Goal: Transaction & Acquisition: Purchase product/service

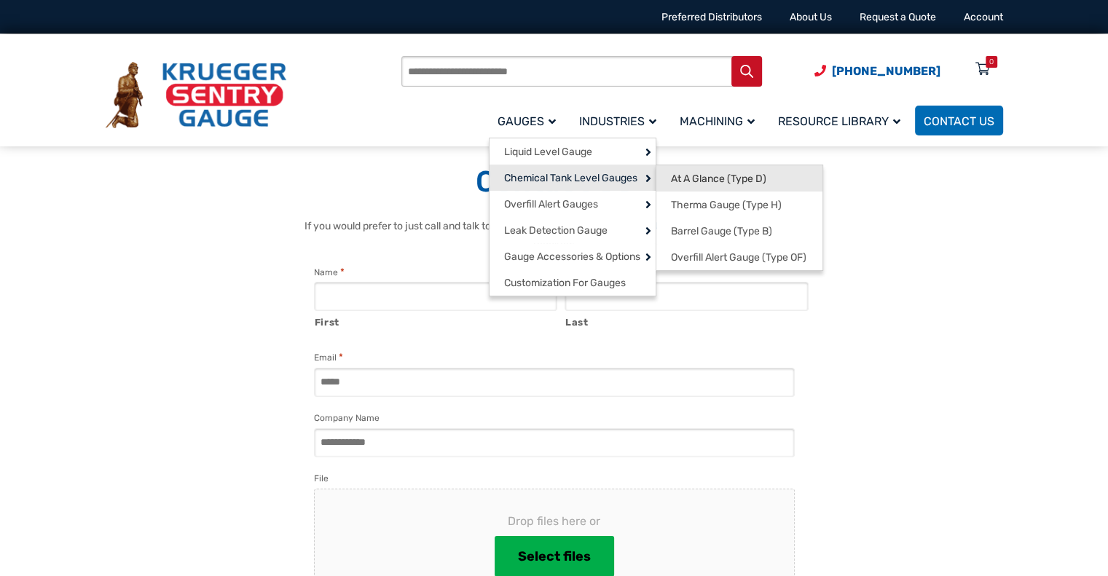
click at [709, 175] on span "At A Glance (Type D)" at bounding box center [718, 179] width 95 height 13
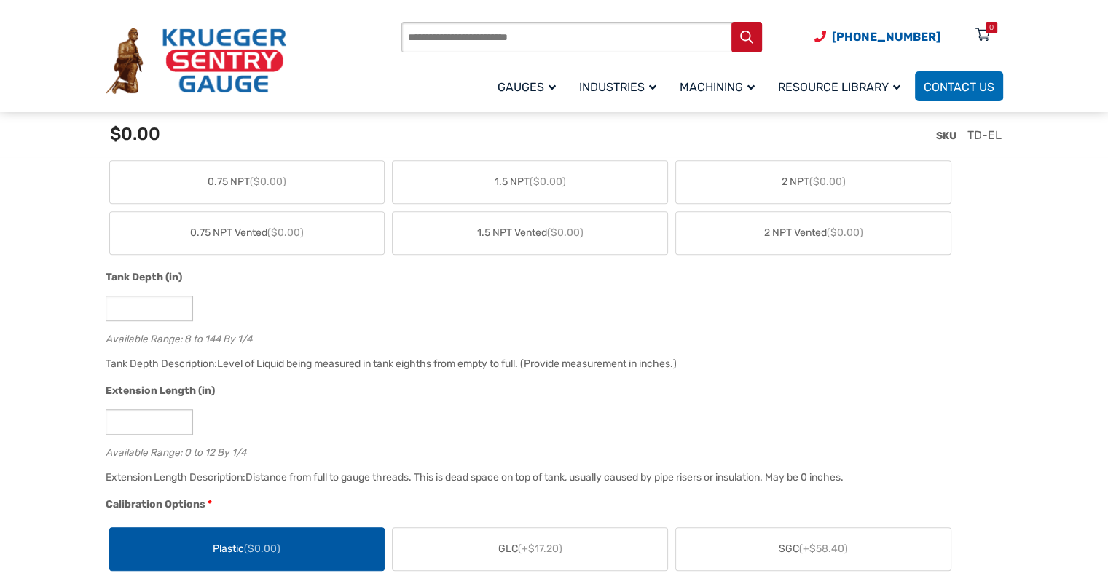
scroll to position [874, 0]
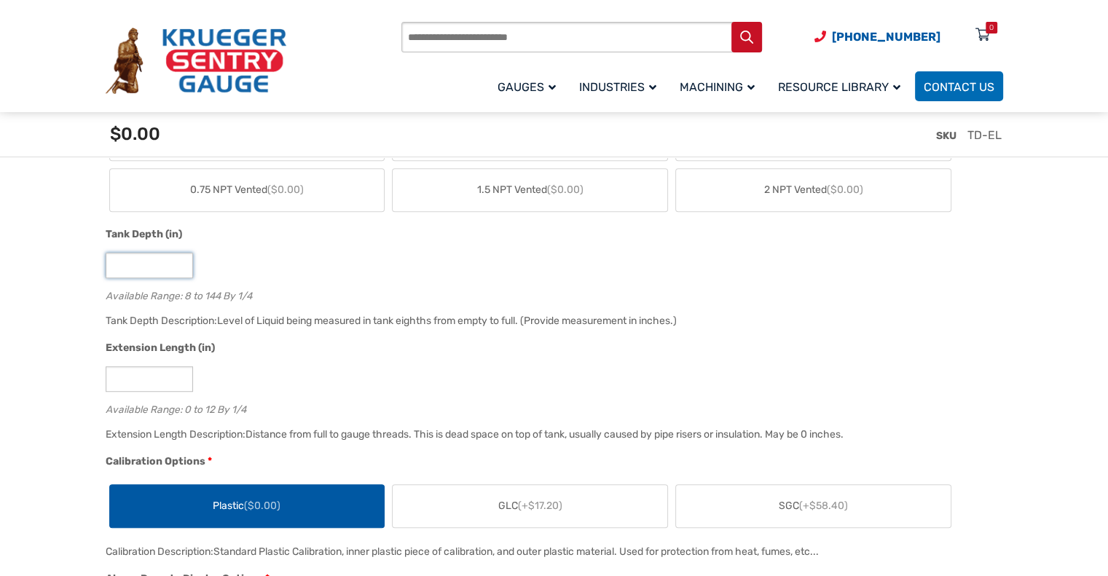
drag, startPoint x: 146, startPoint y: 268, endPoint x: 36, endPoint y: 267, distance: 109.3
type input "**"
click at [141, 375] on input "*" at bounding box center [149, 378] width 87 height 25
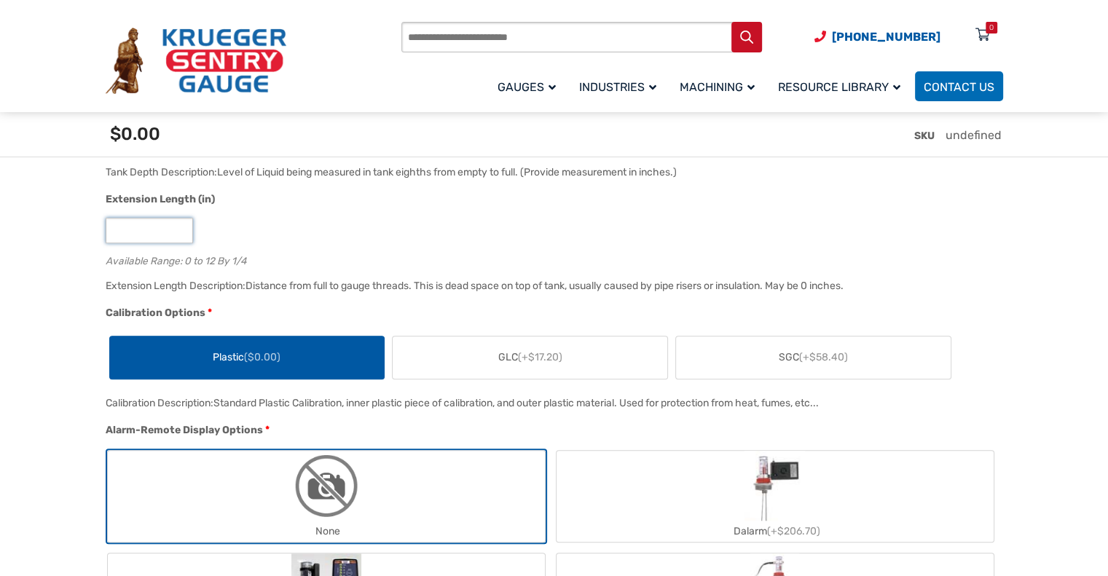
scroll to position [1020, 0]
